Goal: Task Accomplishment & Management: Manage account settings

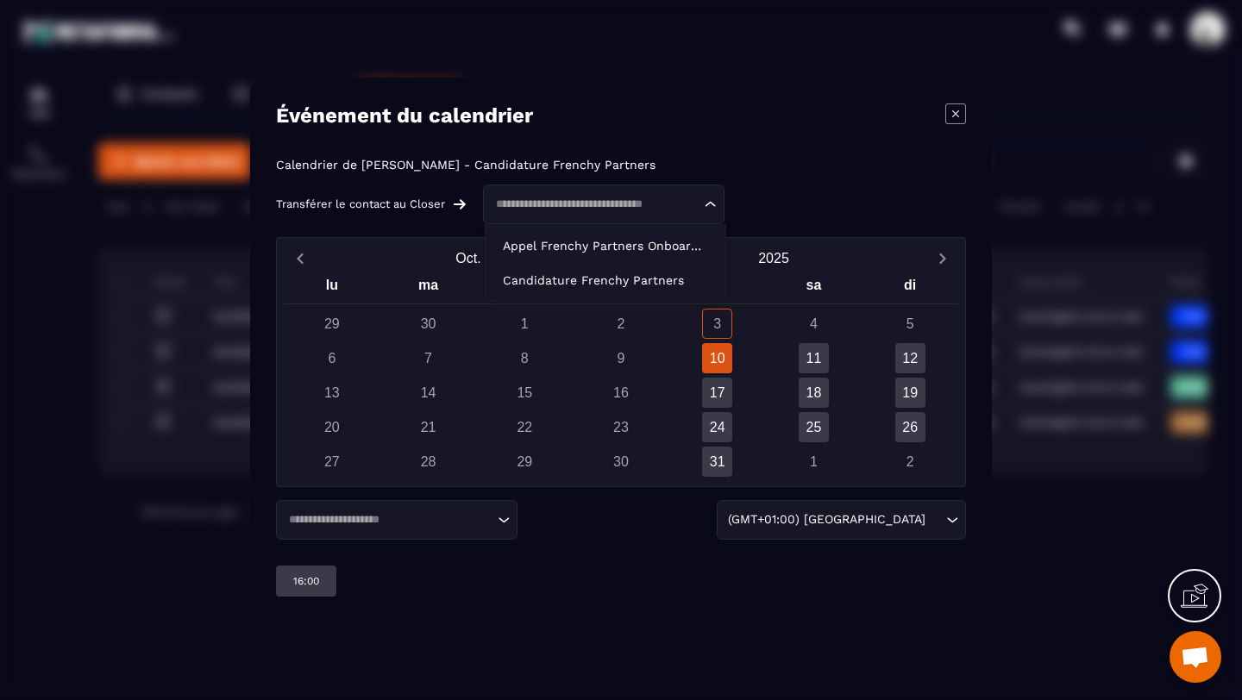
click at [637, 205] on input "Search for option" at bounding box center [595, 204] width 210 height 17
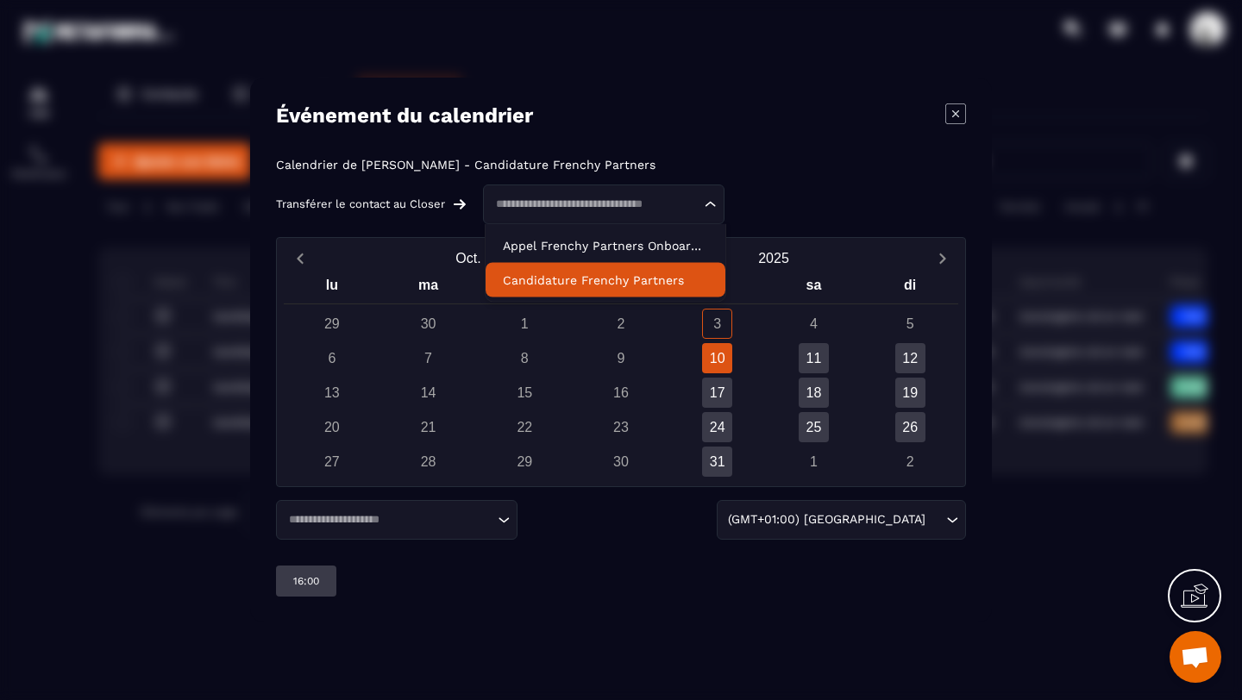
click at [630, 279] on p "Candidature Frenchy Partners" at bounding box center [605, 280] width 205 height 17
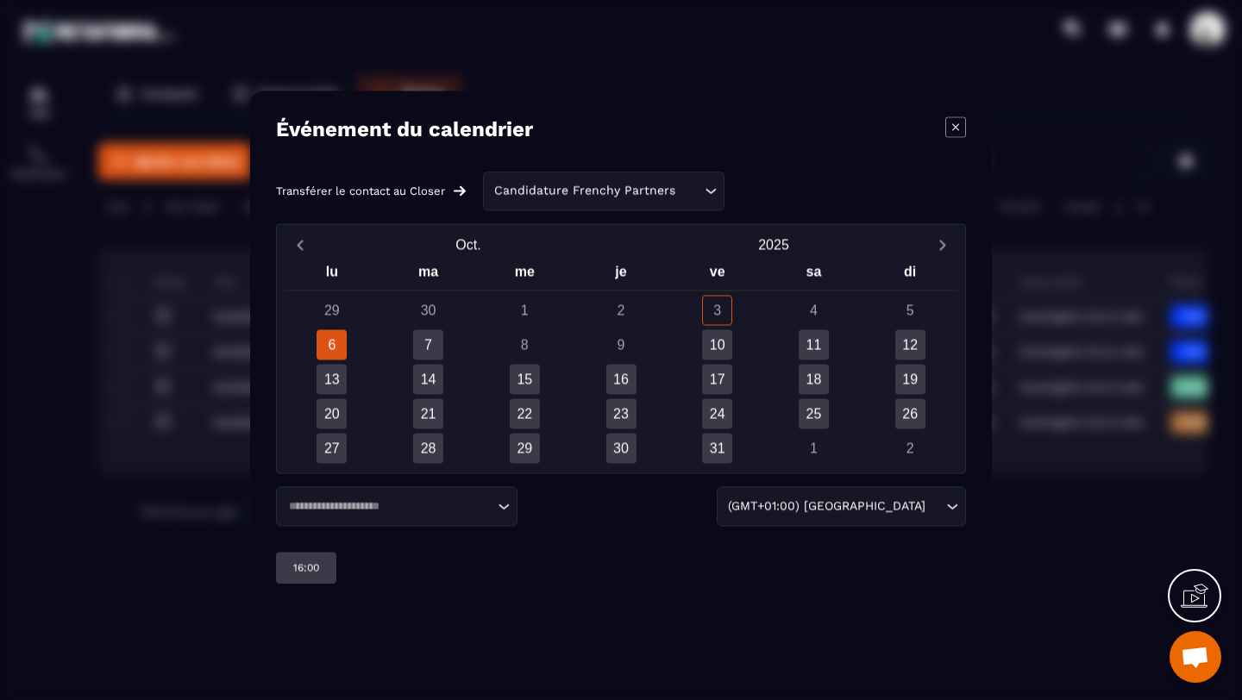
click at [819, 303] on div "4" at bounding box center [814, 311] width 30 height 30
click at [431, 340] on div "7" at bounding box center [428, 345] width 30 height 30
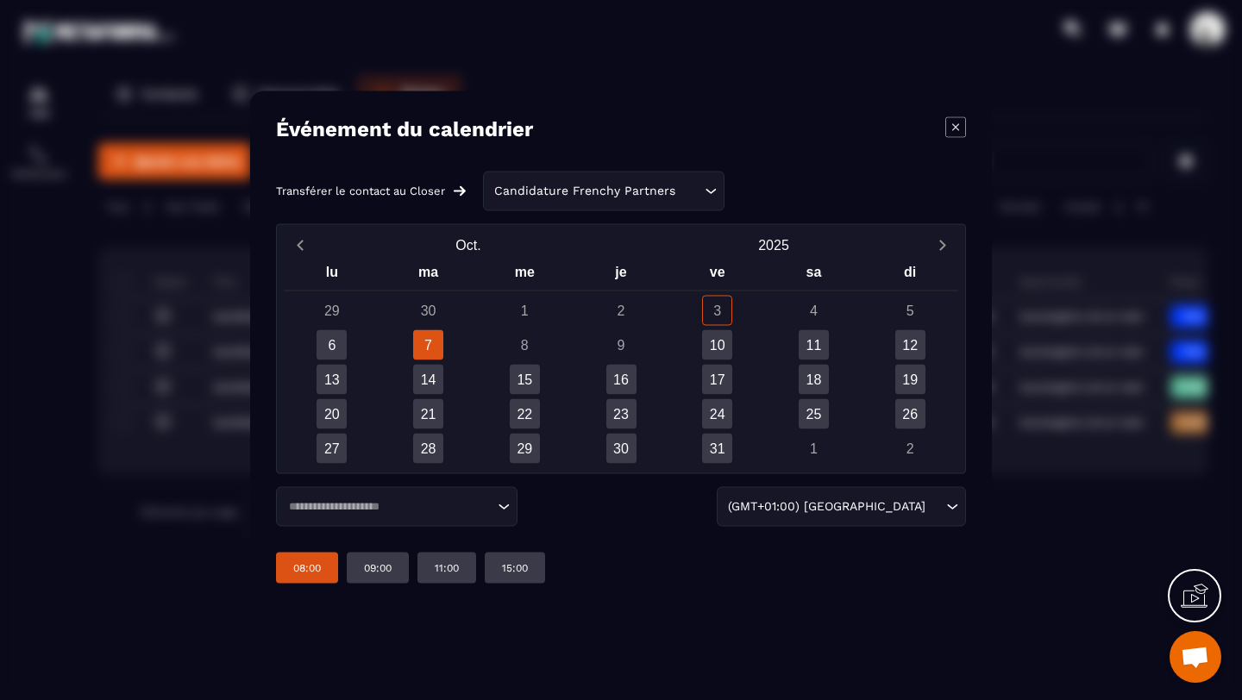
click at [313, 563] on p "08:00" at bounding box center [307, 568] width 28 height 14
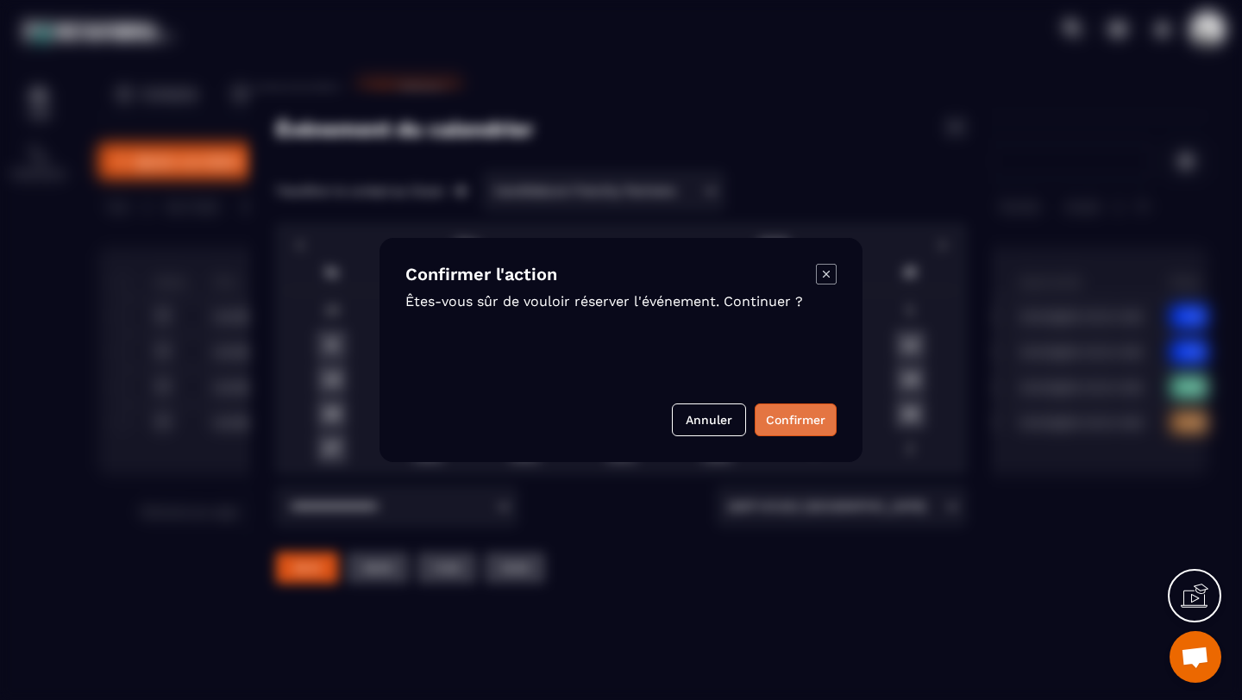
click at [777, 417] on button "Confirmer" at bounding box center [796, 420] width 82 height 33
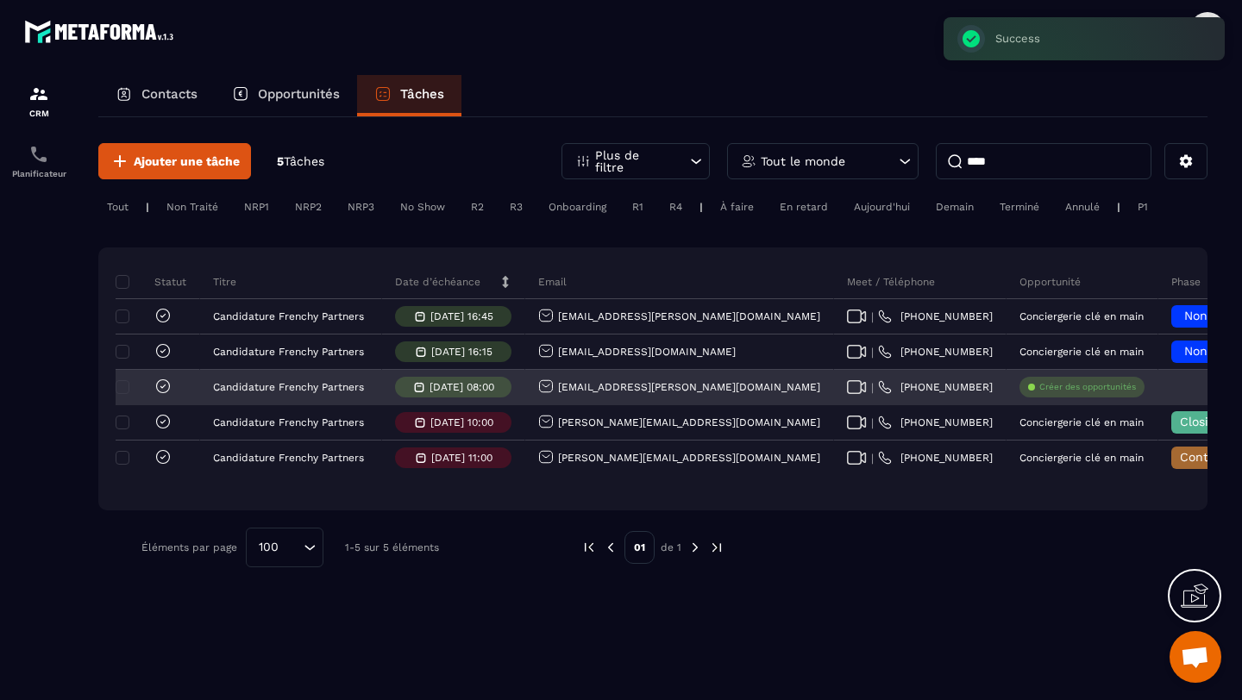
scroll to position [0, 656]
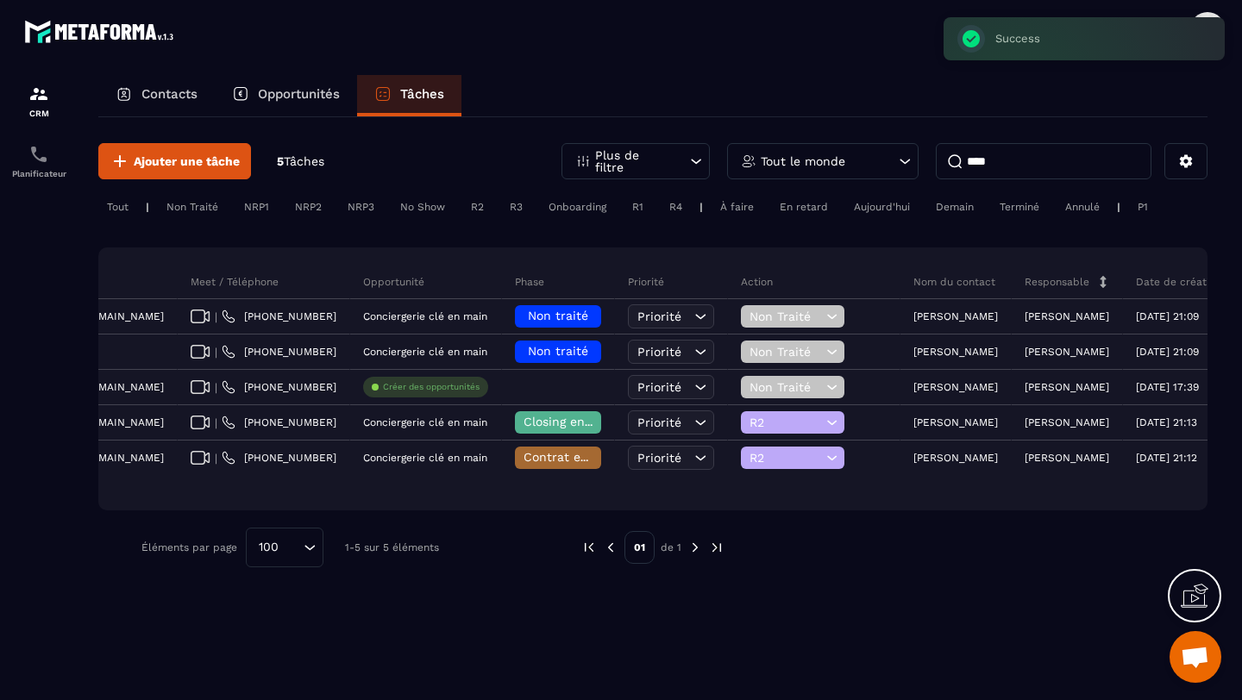
click at [1056, 170] on input "****" at bounding box center [1044, 161] width 216 height 36
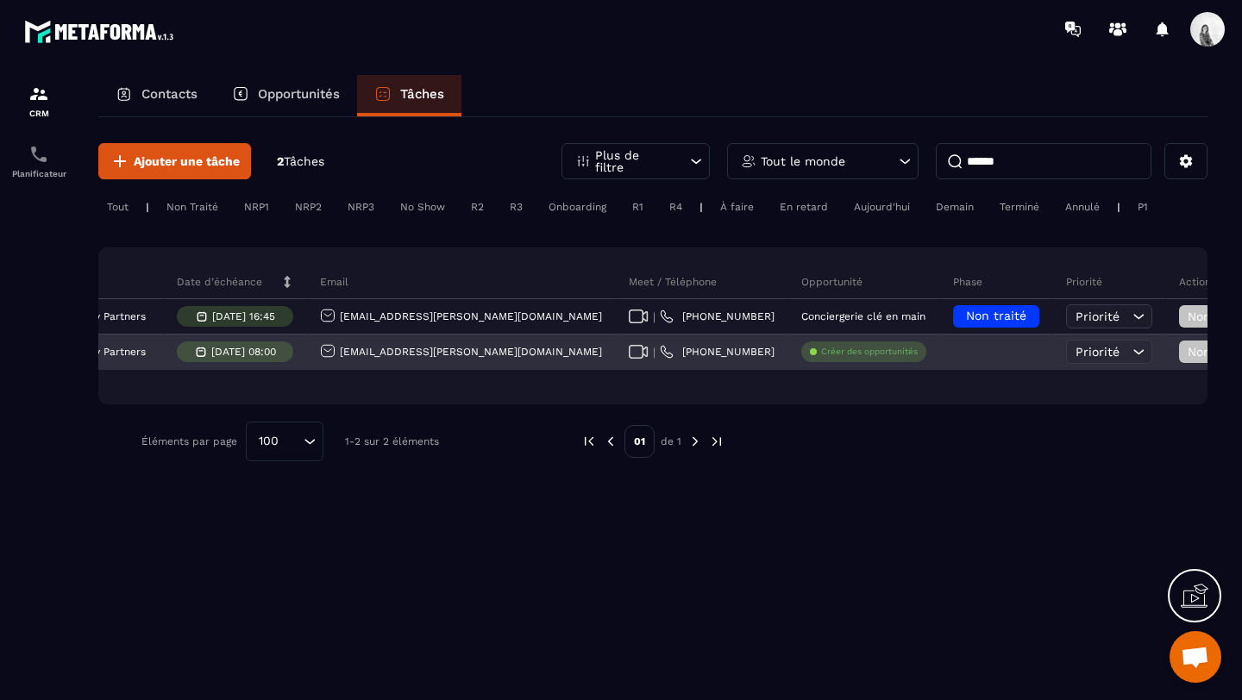
scroll to position [0, 611]
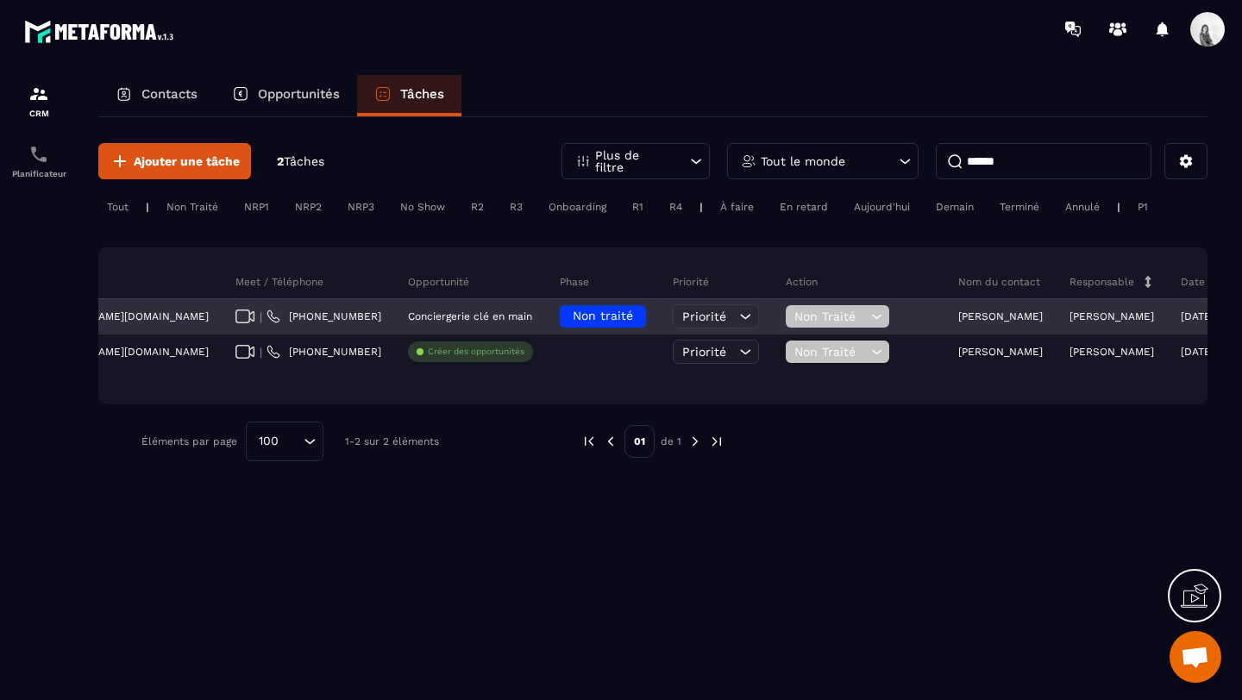
type input "******"
click at [560, 316] on div "Non traité" at bounding box center [603, 316] width 86 height 22
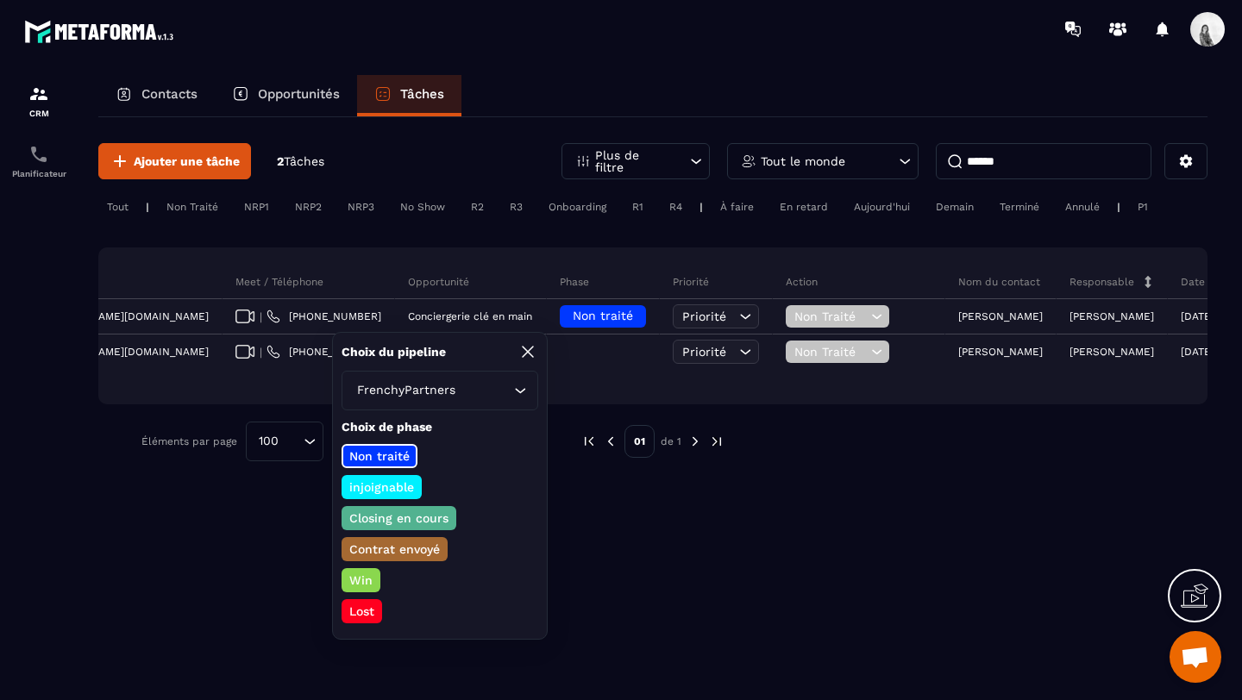
click at [416, 523] on p "Closing en cours" at bounding box center [399, 518] width 104 height 17
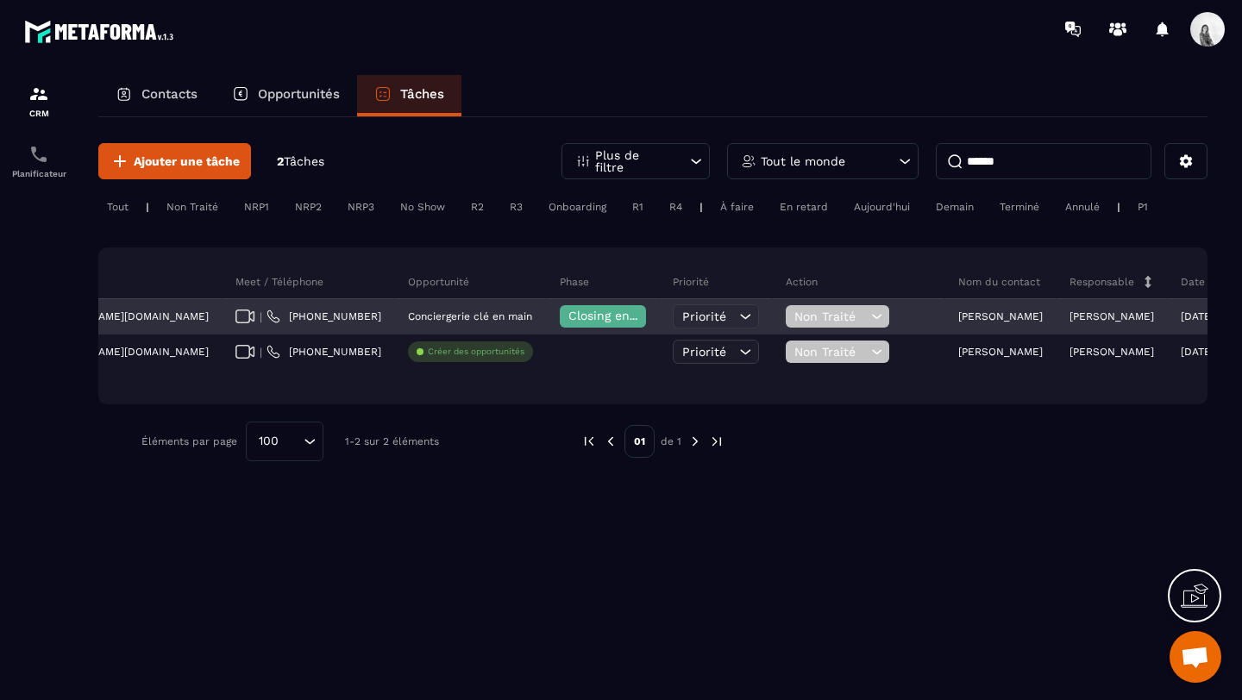
click at [786, 307] on div "Non Traité" at bounding box center [837, 316] width 103 height 22
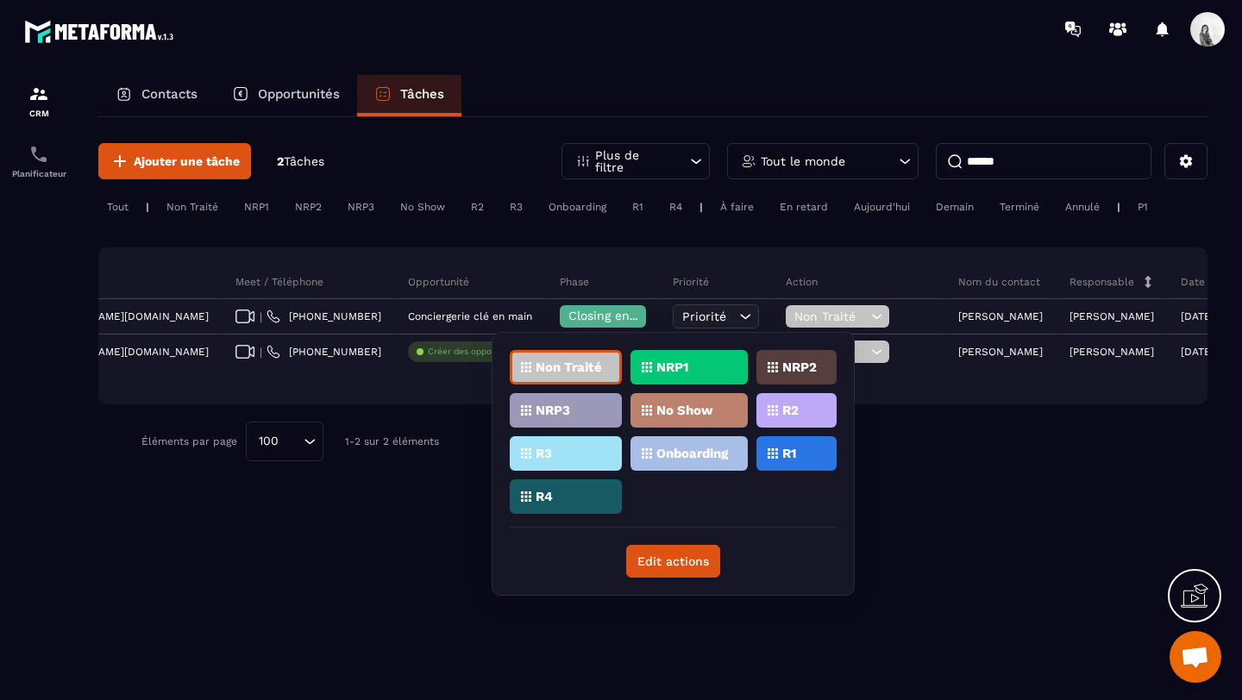
click at [800, 448] on div "R1" at bounding box center [796, 453] width 80 height 34
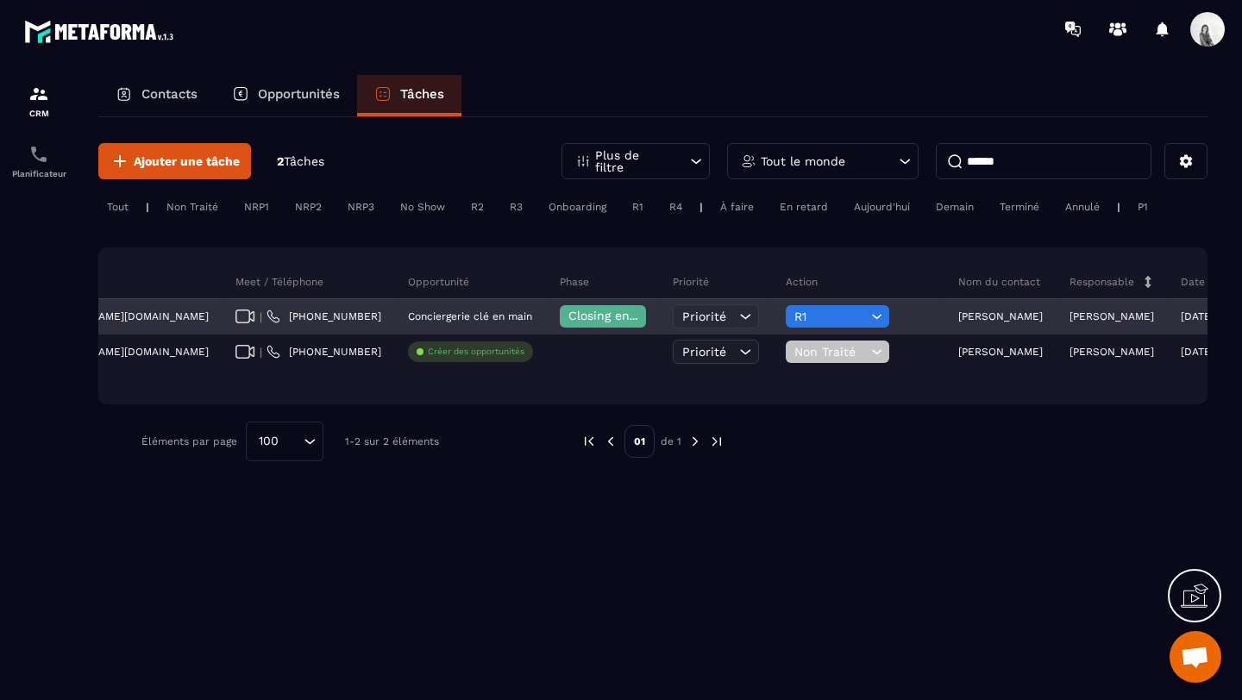
click at [958, 310] on p "[PERSON_NAME]" at bounding box center [1000, 316] width 85 height 12
